Goal: Complete application form

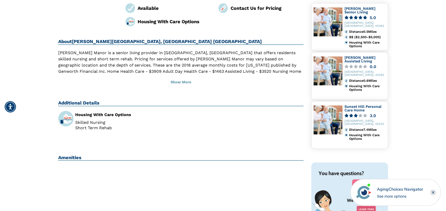
scroll to position [103, 0]
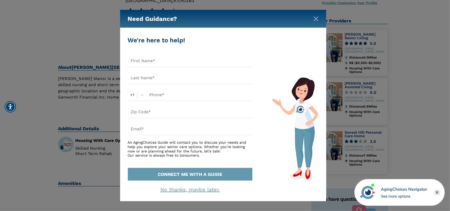
click at [315, 17] on img "Close" at bounding box center [315, 18] width 5 height 5
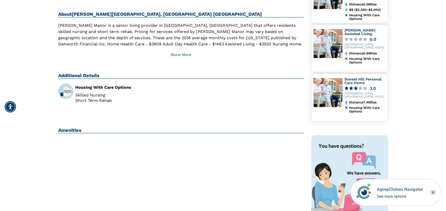
scroll to position [155, 0]
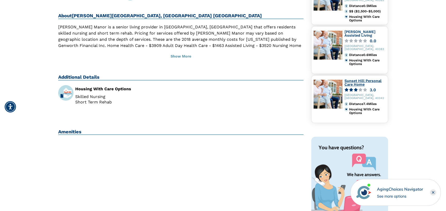
click at [354, 81] on link "Sunset Hill Personal Care Home" at bounding box center [363, 83] width 37 height 8
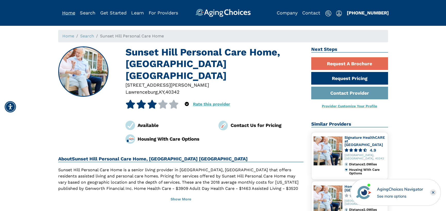
click at [70, 12] on link "Home" at bounding box center [68, 12] width 13 height 5
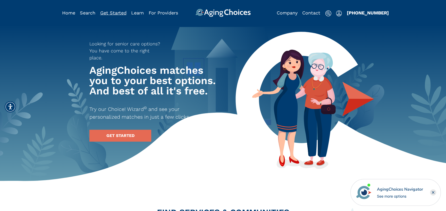
click at [109, 12] on link "Get Started" at bounding box center [113, 12] width 26 height 5
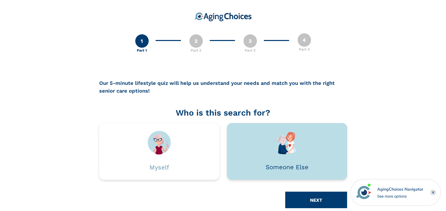
click at [281, 139] on img at bounding box center [287, 142] width 23 height 23
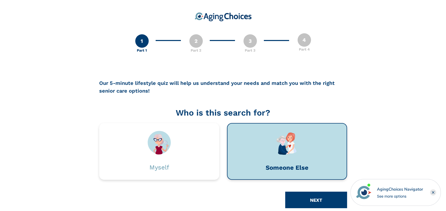
click at [304, 145] on div at bounding box center [287, 142] width 104 height 23
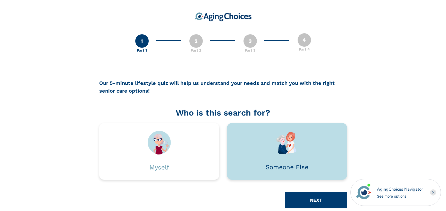
click at [316, 154] on div "Someone Else" at bounding box center [287, 167] width 105 height 26
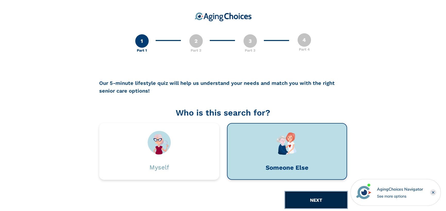
click at [318, 203] on button "NEXT" at bounding box center [316, 200] width 62 height 16
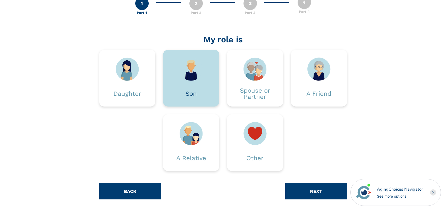
scroll to position [38, 0]
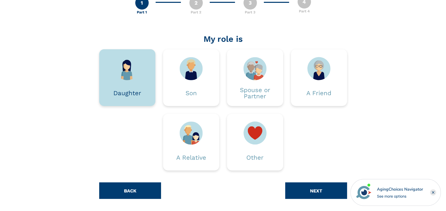
click at [137, 72] on img at bounding box center [127, 68] width 23 height 23
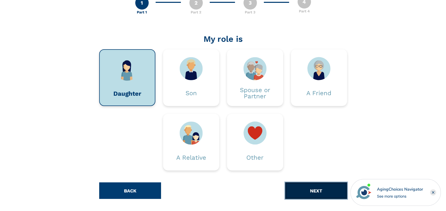
click at [316, 188] on button "NEXT" at bounding box center [316, 190] width 62 height 16
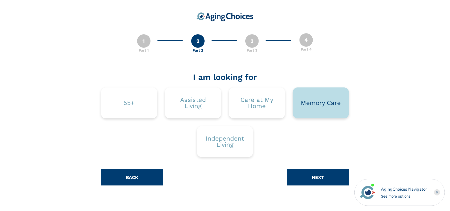
click at [318, 103] on div "Memory Care" at bounding box center [321, 103] width 40 height 6
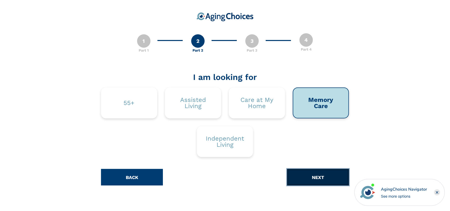
click at [313, 172] on button "NEXT" at bounding box center [318, 177] width 62 height 16
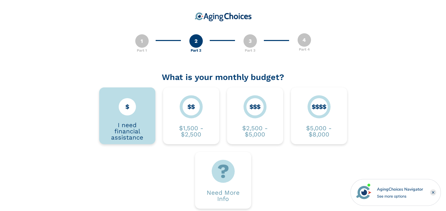
click at [132, 123] on div "I need financial assistance" at bounding box center [127, 131] width 41 height 19
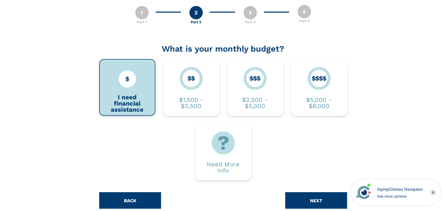
scroll to position [38, 0]
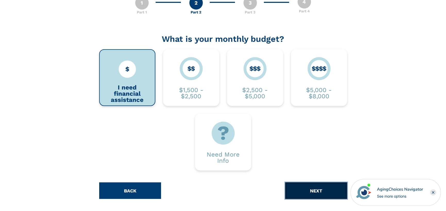
click at [308, 189] on button "NEXT" at bounding box center [316, 190] width 62 height 16
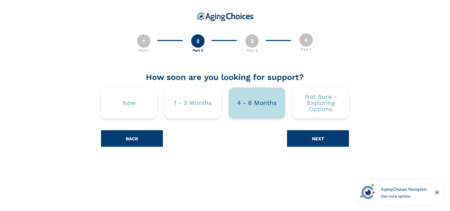
click at [259, 105] on div "4 - 6 Months" at bounding box center [257, 103] width 40 height 6
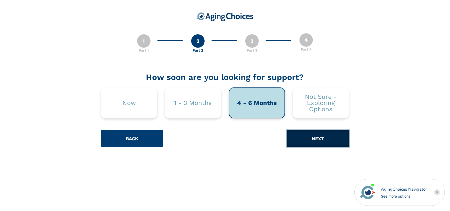
click at [299, 139] on button "NEXT" at bounding box center [318, 138] width 62 height 16
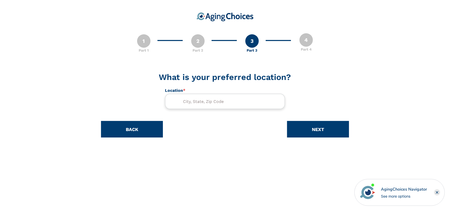
click at [188, 97] on input "text" at bounding box center [225, 101] width 120 height 15
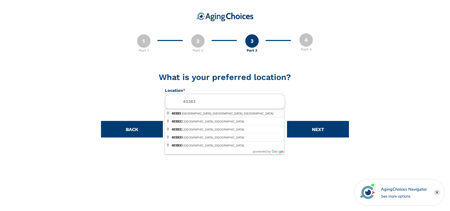
type input "Versailles, KY 40383, USA"
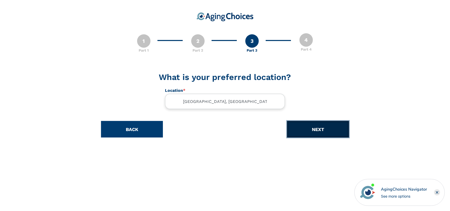
click at [329, 129] on button "NEXT" at bounding box center [318, 129] width 62 height 16
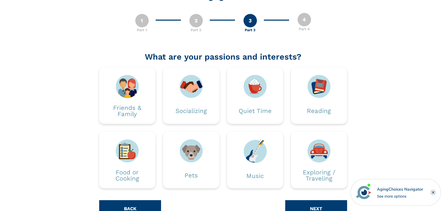
scroll to position [38, 0]
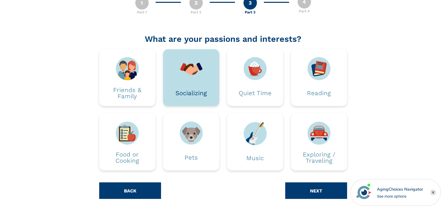
click at [211, 87] on div "Socializing" at bounding box center [191, 93] width 41 height 26
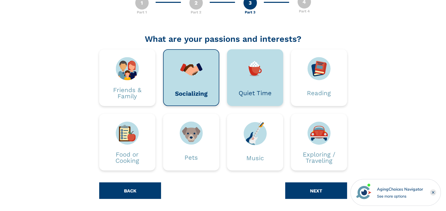
click at [261, 85] on div "Quiet Time" at bounding box center [255, 93] width 41 height 26
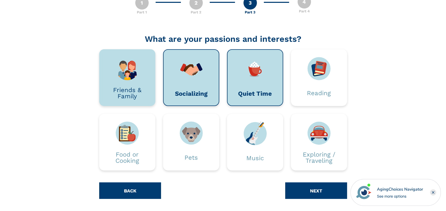
click at [125, 97] on div "Friends & Family" at bounding box center [127, 93] width 41 height 12
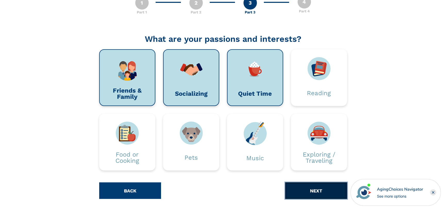
click at [312, 195] on button "NEXT" at bounding box center [316, 190] width 62 height 16
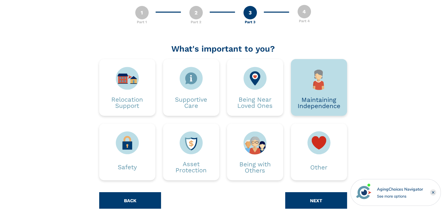
scroll to position [38, 0]
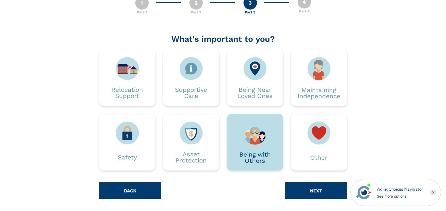
click at [264, 158] on div "Being with Others" at bounding box center [255, 157] width 41 height 12
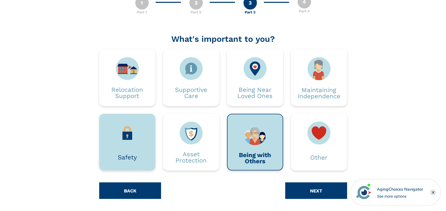
click at [147, 133] on div "Safety" at bounding box center [127, 142] width 56 height 57
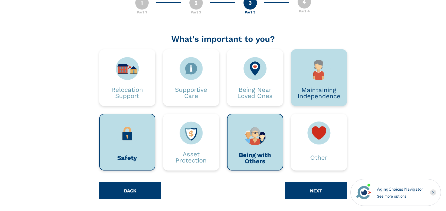
click at [326, 87] on div "Maintaining Independence" at bounding box center [319, 93] width 43 height 12
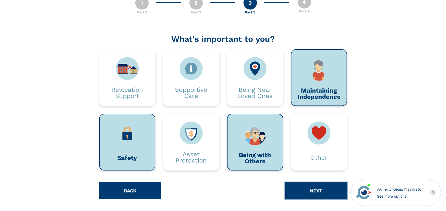
drag, startPoint x: 320, startPoint y: 195, endPoint x: 318, endPoint y: 193, distance: 3.1
click at [320, 195] on button "NEXT" at bounding box center [316, 190] width 62 height 16
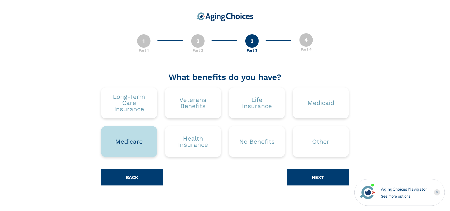
click at [121, 138] on div "Medicare" at bounding box center [129, 141] width 28 height 6
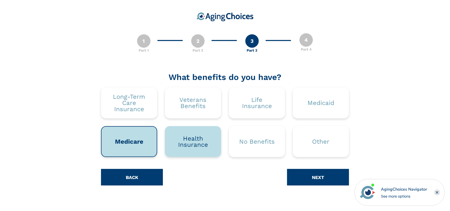
click at [193, 142] on div "Health Insurance" at bounding box center [193, 141] width 41 height 12
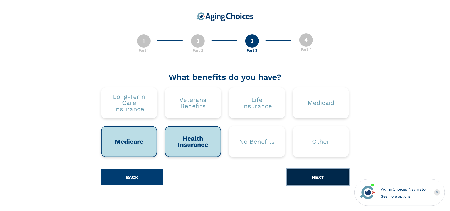
click at [313, 173] on button "NEXT" at bounding box center [318, 177] width 62 height 16
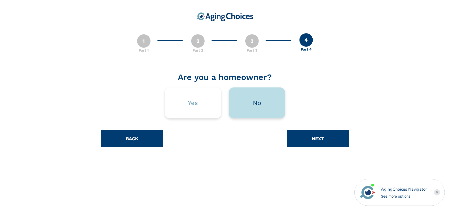
click at [254, 104] on div "No" at bounding box center [257, 103] width 8 height 6
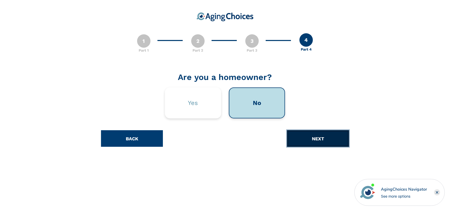
click at [326, 138] on button "NEXT" at bounding box center [318, 138] width 62 height 16
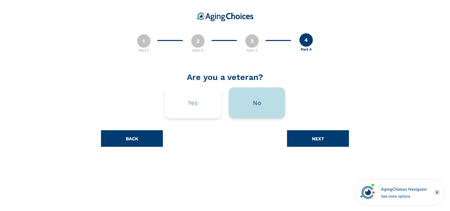
click at [261, 100] on div "No" at bounding box center [257, 103] width 8 height 6
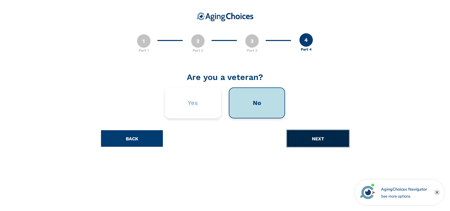
click at [311, 140] on button "NEXT" at bounding box center [318, 138] width 62 height 16
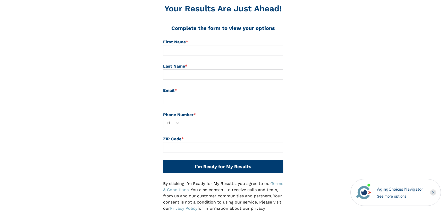
scroll to position [103, 0]
